Goal: Find specific page/section: Find specific page/section

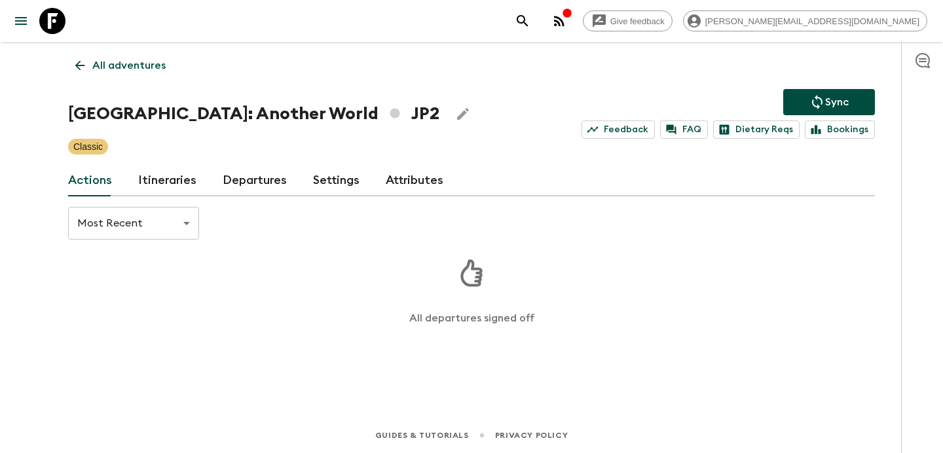
click at [145, 71] on p "All adventures" at bounding box center [128, 66] width 73 height 16
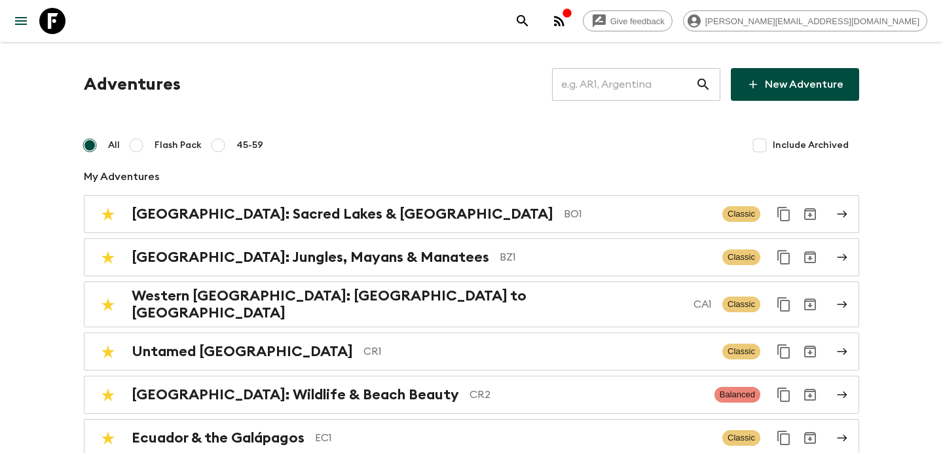
click at [567, 23] on icon "button" at bounding box center [559, 21] width 16 height 16
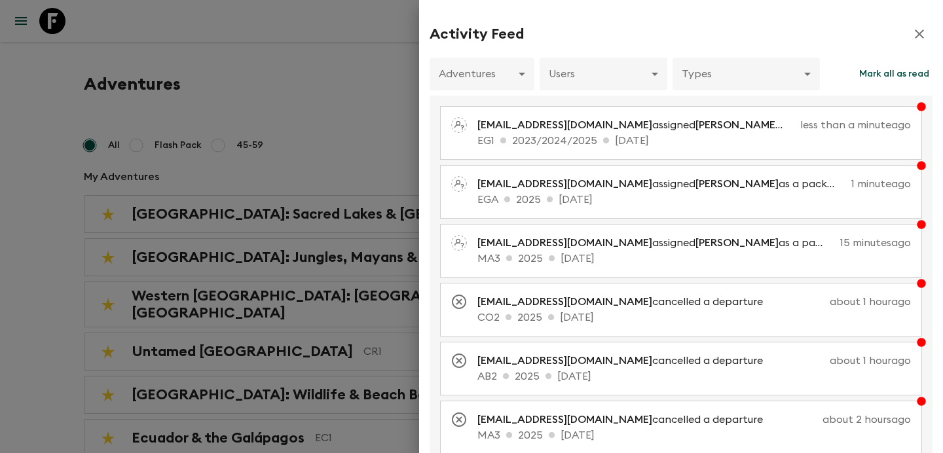
click at [307, 97] on div at bounding box center [471, 226] width 943 height 453
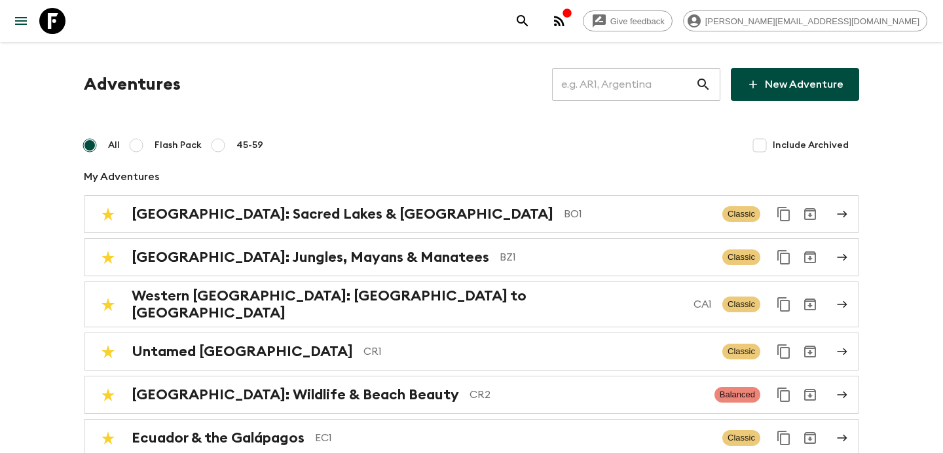
click at [564, 24] on icon "button" at bounding box center [559, 21] width 10 height 10
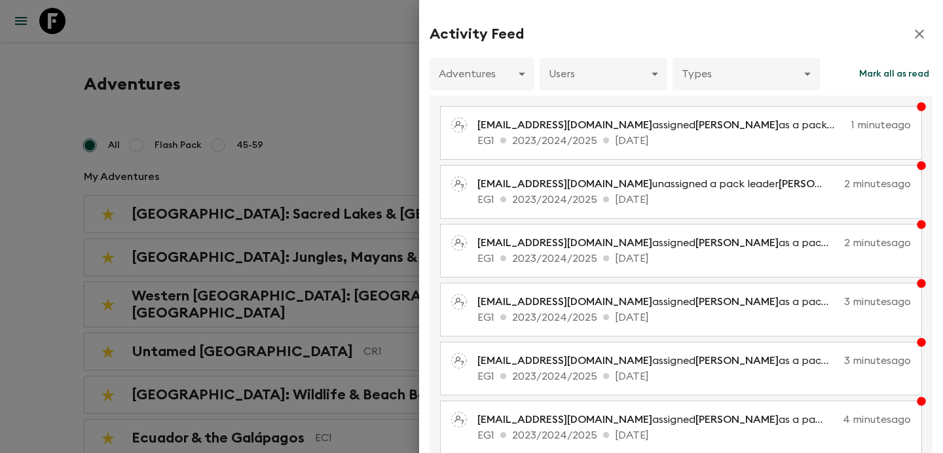
click at [377, 98] on div at bounding box center [471, 226] width 943 height 453
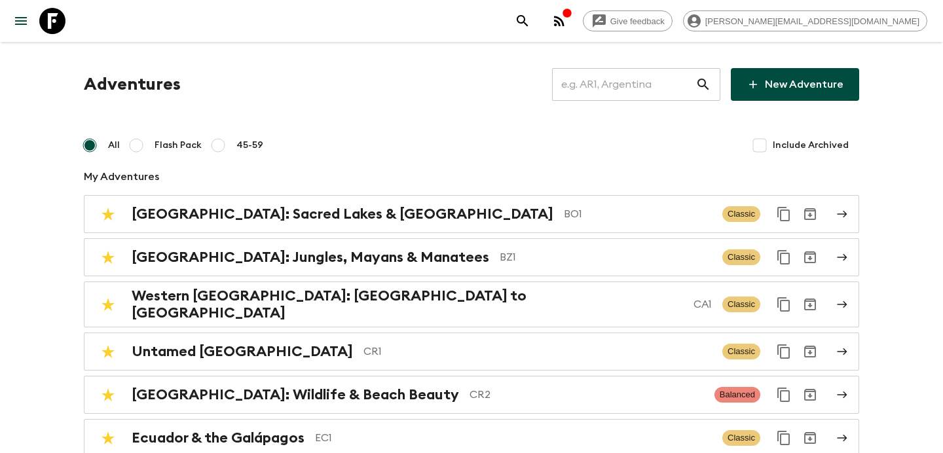
click at [564, 24] on icon "button" at bounding box center [559, 21] width 10 height 10
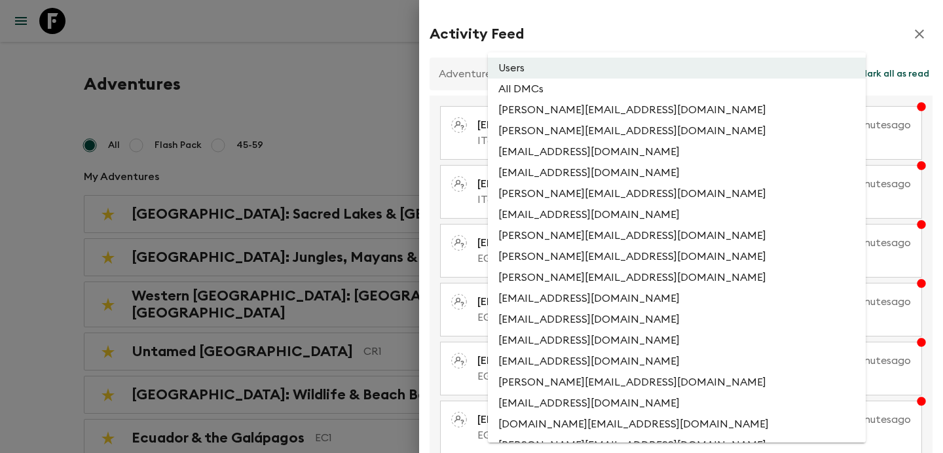
click at [651, 86] on li "All DMCs" at bounding box center [677, 89] width 378 height 21
type input "EXTERNAL_ONLY"
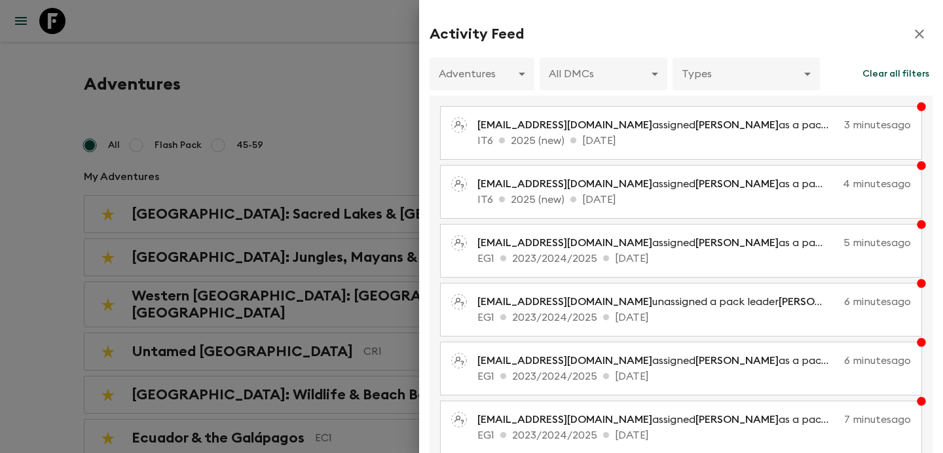
click at [333, 179] on div at bounding box center [471, 226] width 943 height 453
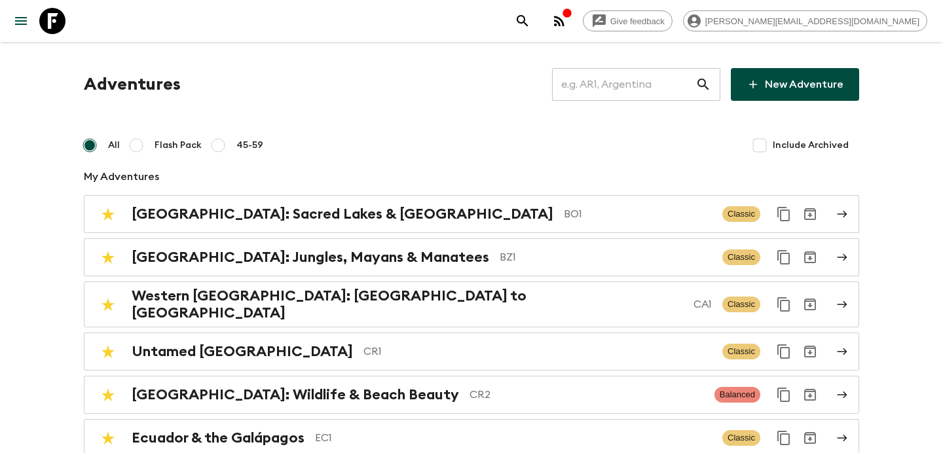
click at [567, 26] on icon "button" at bounding box center [559, 21] width 16 height 16
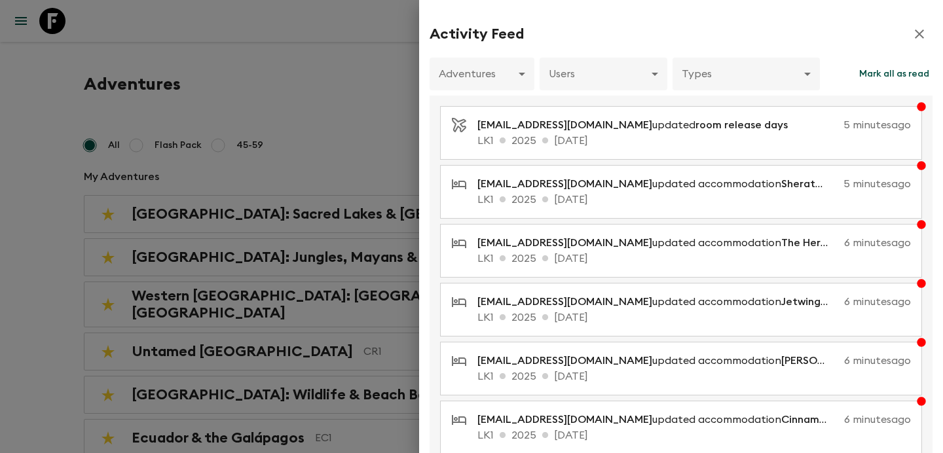
click at [378, 96] on div at bounding box center [471, 226] width 943 height 453
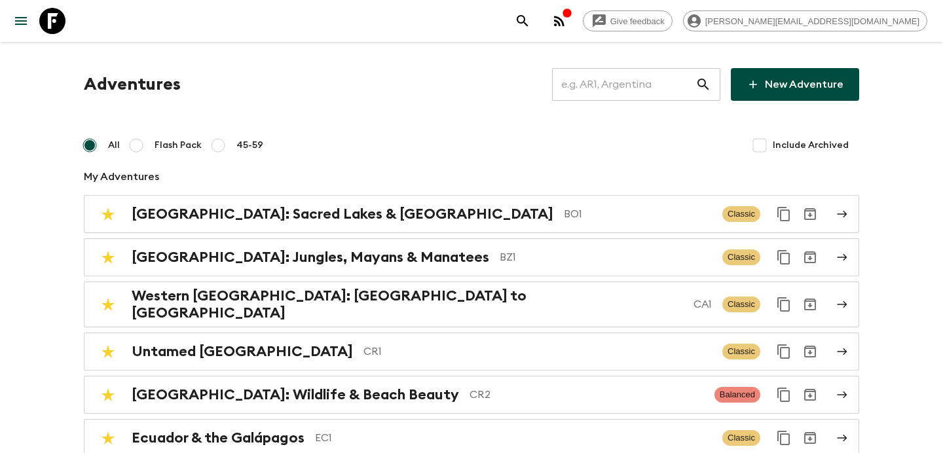
click at [564, 18] on icon "button" at bounding box center [559, 21] width 10 height 10
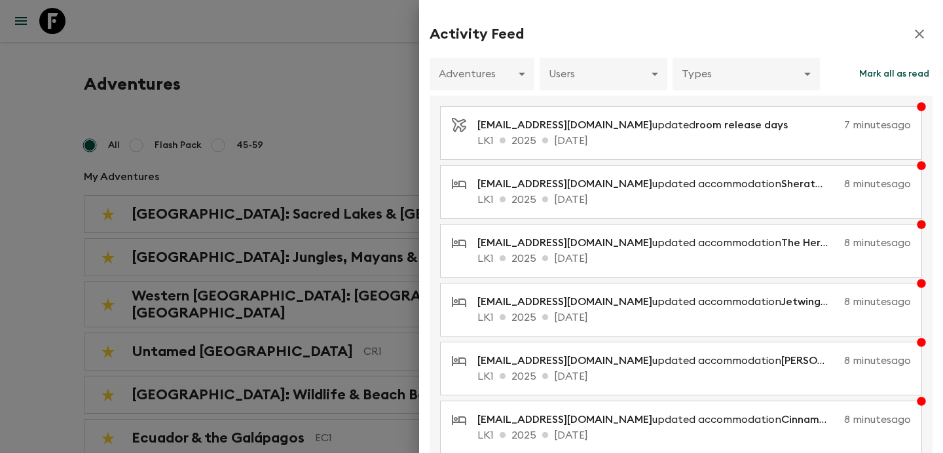
click at [389, 145] on div at bounding box center [471, 226] width 943 height 453
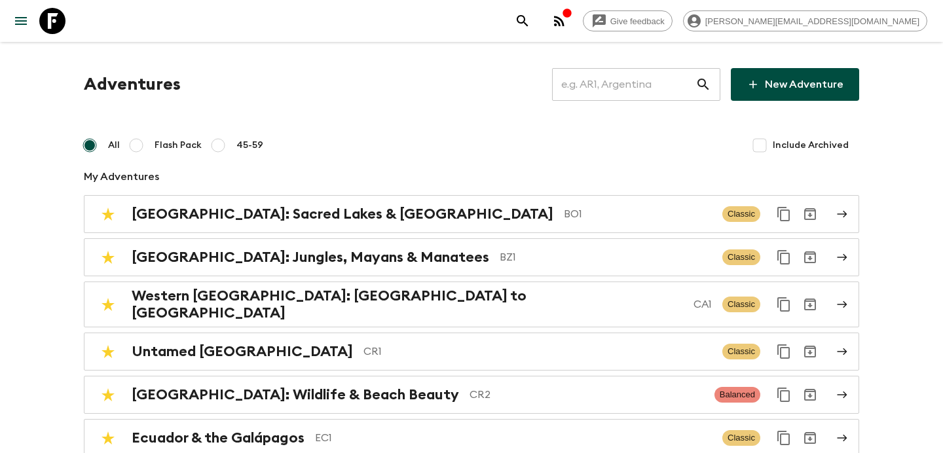
click at [572, 31] on button "button" at bounding box center [559, 21] width 26 height 26
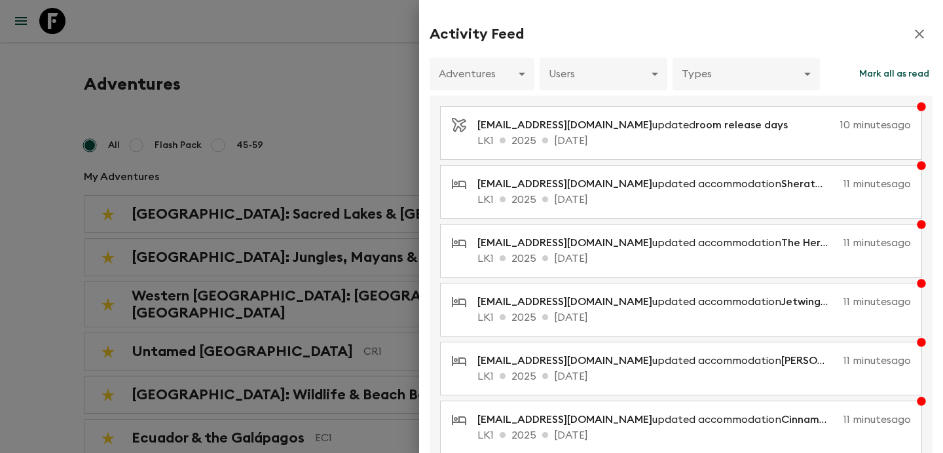
click at [369, 122] on div at bounding box center [471, 226] width 943 height 453
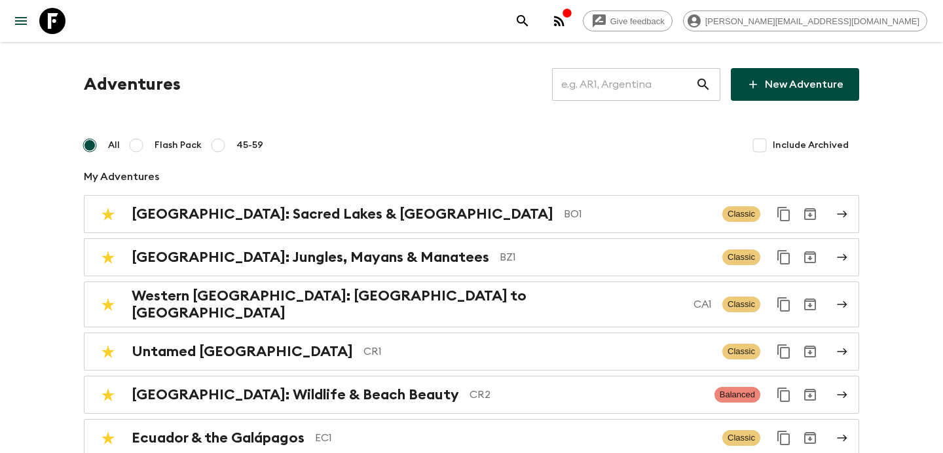
click at [567, 13] on icon "button" at bounding box center [559, 21] width 16 height 16
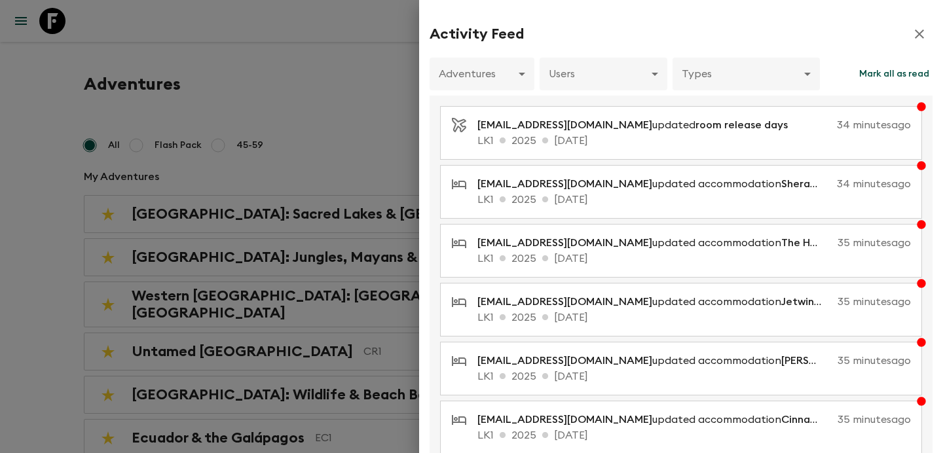
click at [365, 148] on div at bounding box center [471, 226] width 943 height 453
